Goal: Contribute content: Add original content to the website for others to see

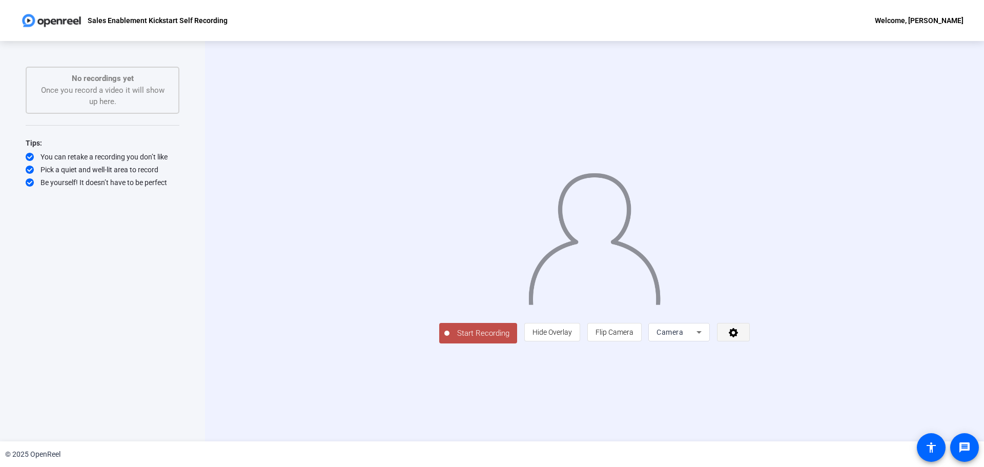
click at [656, 323] on icon at bounding box center [734, 332] width 12 height 10
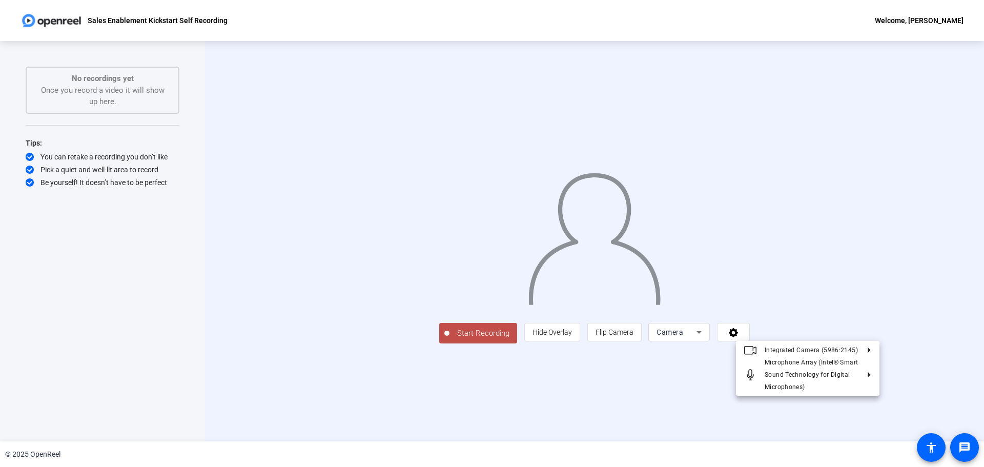
click at [656, 323] on div at bounding box center [492, 233] width 984 height 467
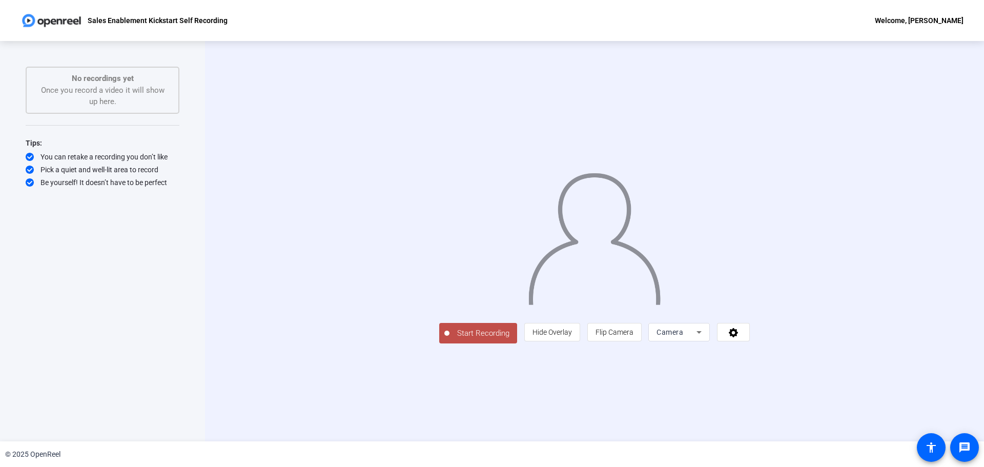
click at [656, 323] on span "Camera" at bounding box center [670, 332] width 27 height 8
click at [656, 323] on div at bounding box center [492, 233] width 984 height 467
click at [634, 323] on span "Flip Camera" at bounding box center [615, 331] width 38 height 19
click at [656, 323] on span at bounding box center [734, 332] width 32 height 25
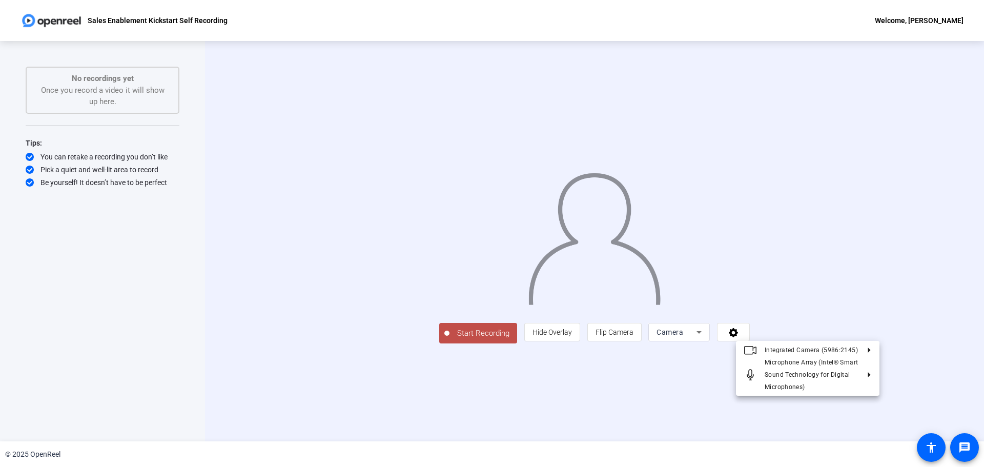
click at [656, 323] on div at bounding box center [492, 233] width 984 height 467
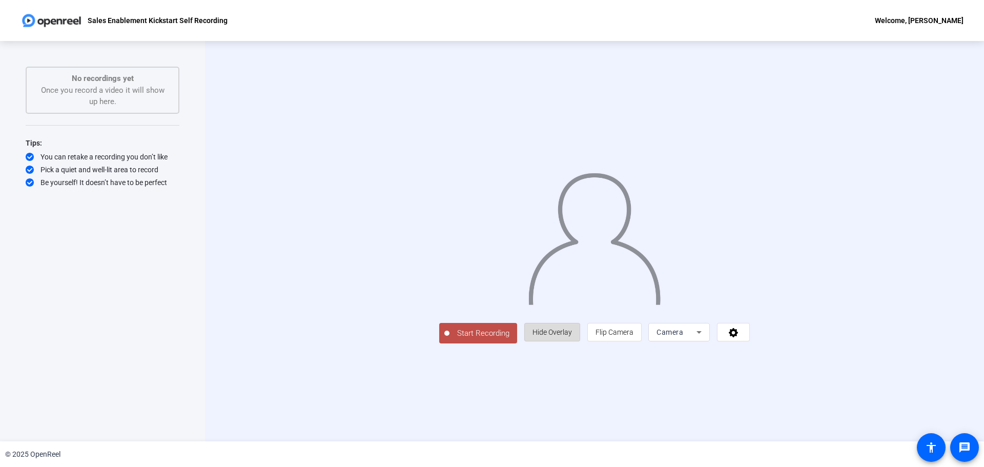
click at [572, 323] on span "Hide Overlay" at bounding box center [552, 332] width 39 height 8
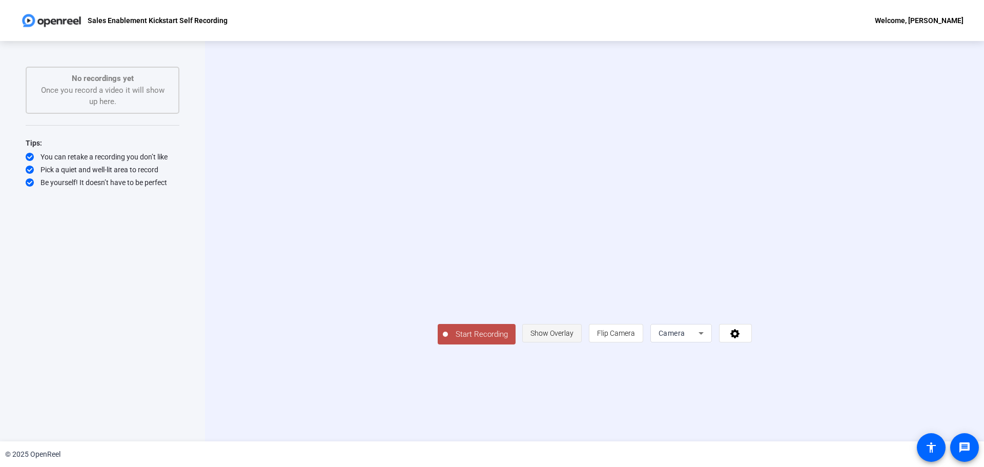
click at [574, 323] on span "Show Overlay" at bounding box center [552, 333] width 43 height 8
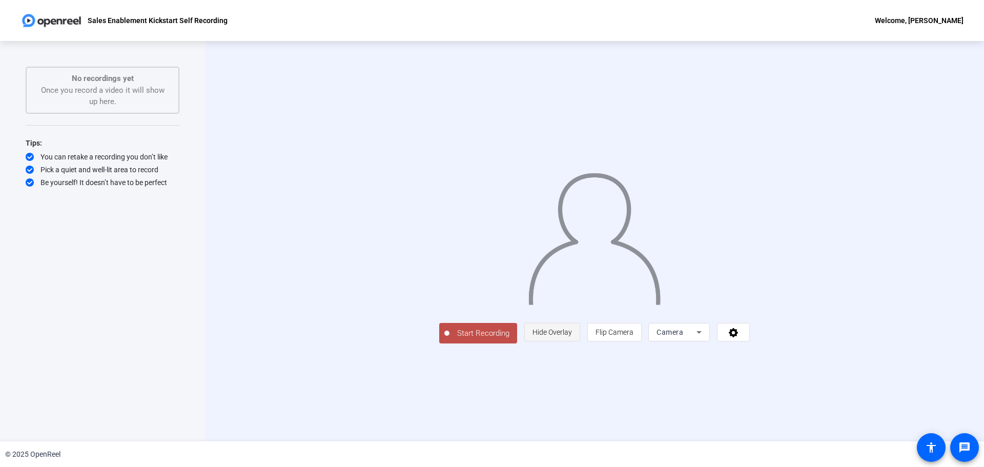
click at [572, 323] on span "Hide Overlay" at bounding box center [552, 332] width 39 height 8
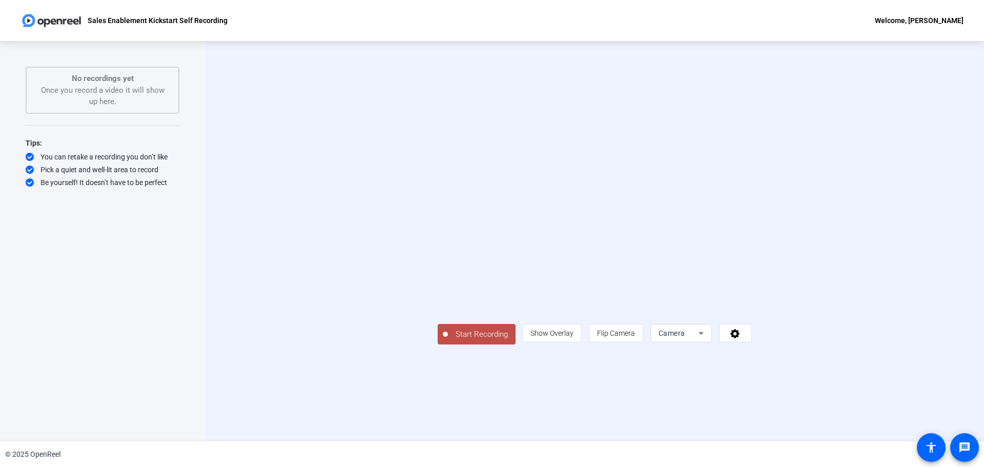
click at [448, 323] on span "Start Recording" at bounding box center [482, 335] width 68 height 12
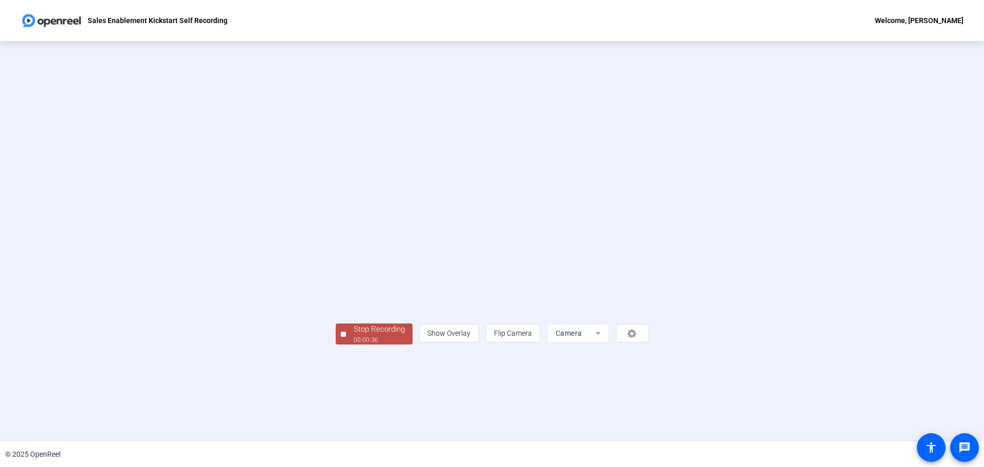
click at [354, 323] on div "Stop Recording" at bounding box center [379, 329] width 51 height 12
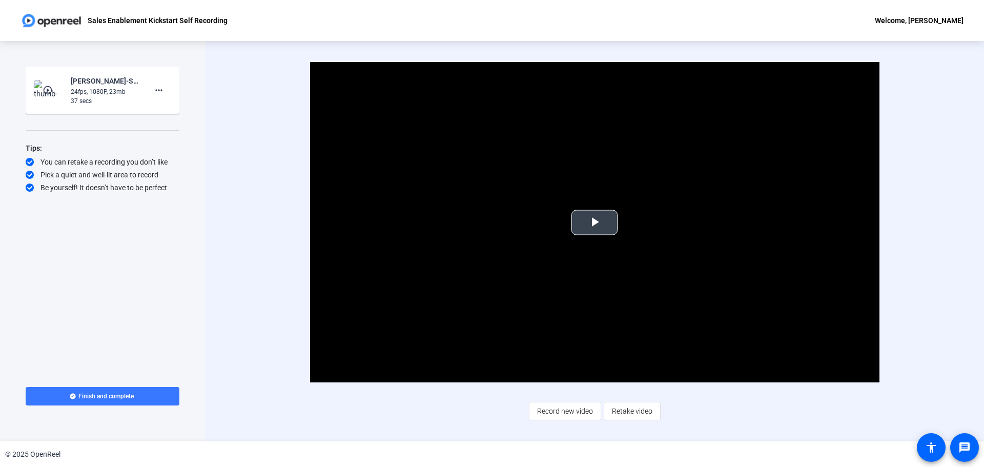
click at [595, 222] on span "Video Player" at bounding box center [595, 222] width 0 height 0
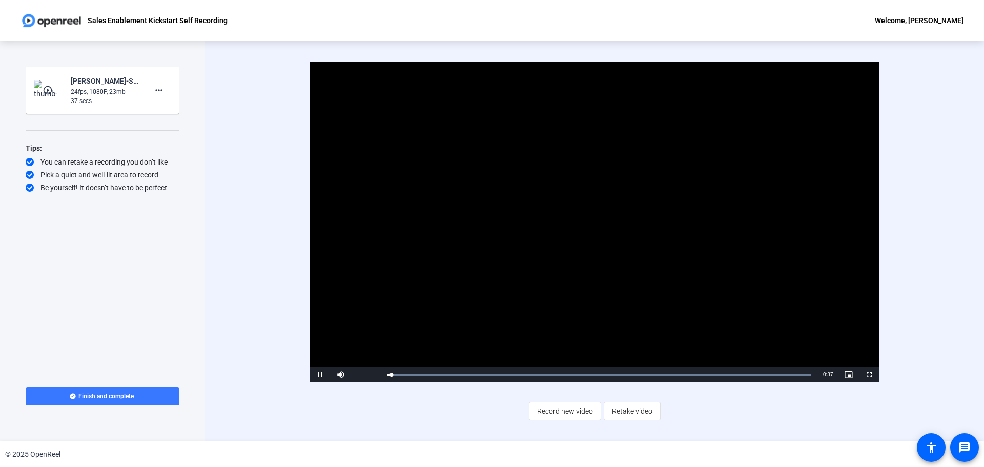
click at [555, 300] on video "Video Player" at bounding box center [595, 222] width 570 height 320
click at [637, 323] on span "Retake video" at bounding box center [632, 410] width 40 height 19
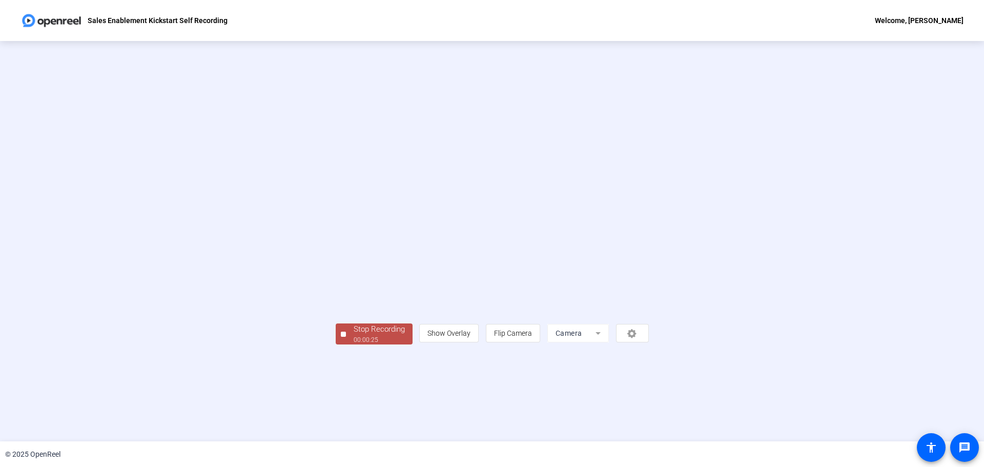
click at [354, 323] on div "Stop Recording" at bounding box center [379, 329] width 51 height 12
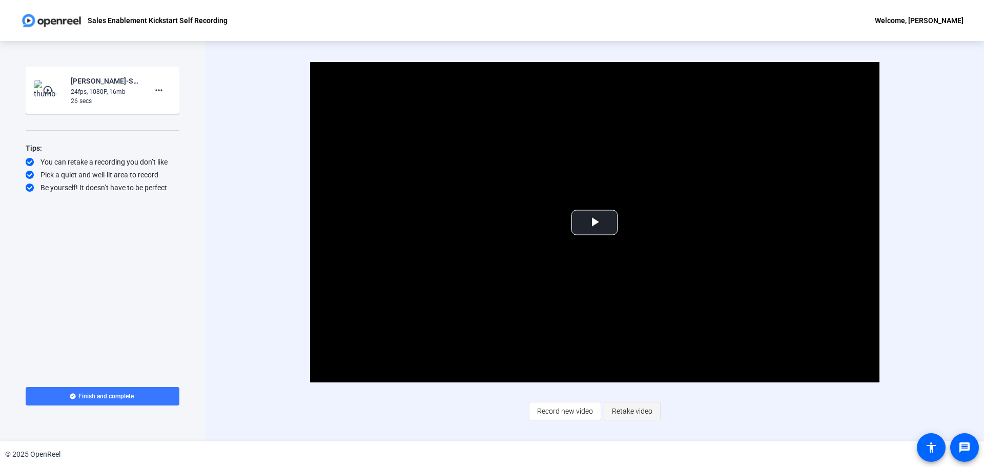
click at [624, 323] on span "Retake video" at bounding box center [632, 410] width 40 height 19
